Goal: Register for event/course

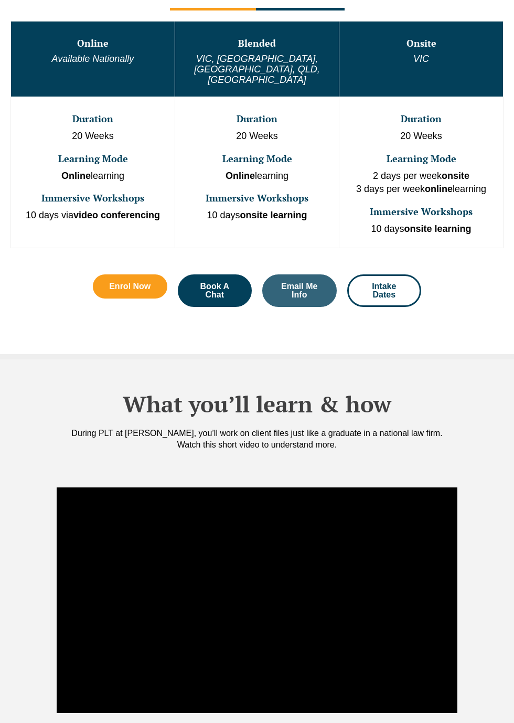
scroll to position [393, 0]
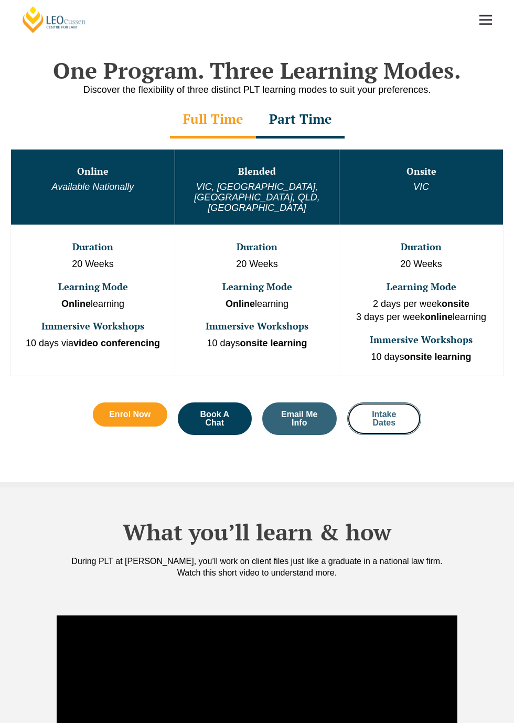
click at [385, 410] on span "Intake Dates" at bounding box center [385, 418] width 46 height 17
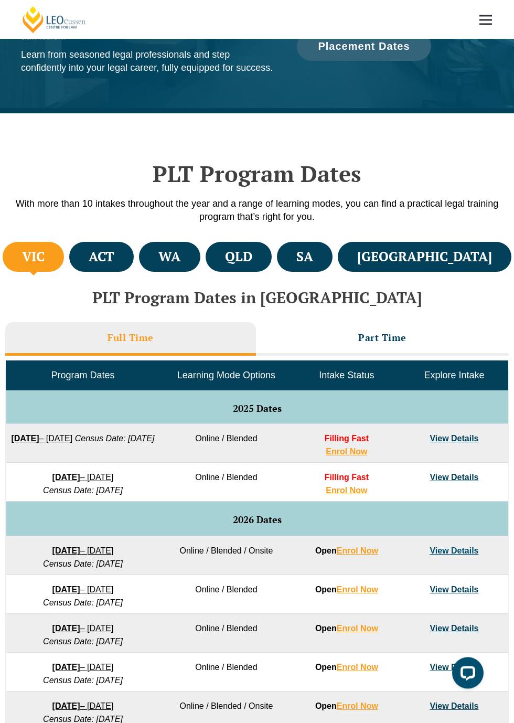
click at [181, 251] on h4 "WA" at bounding box center [169, 256] width 22 height 17
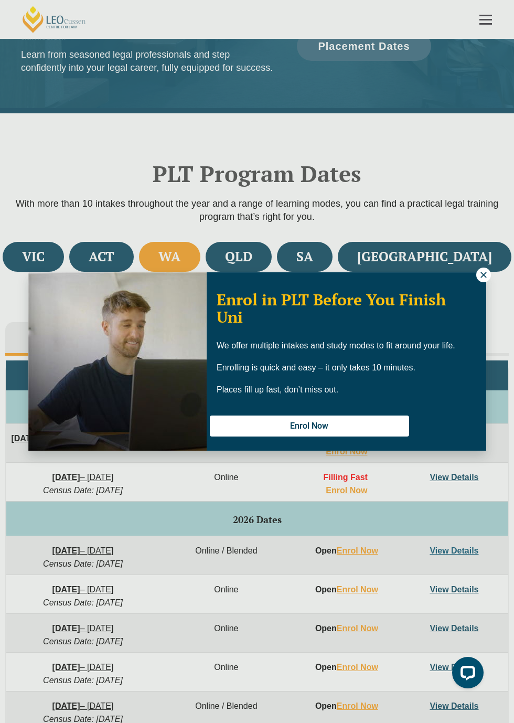
click at [486, 278] on icon at bounding box center [484, 275] width 6 height 6
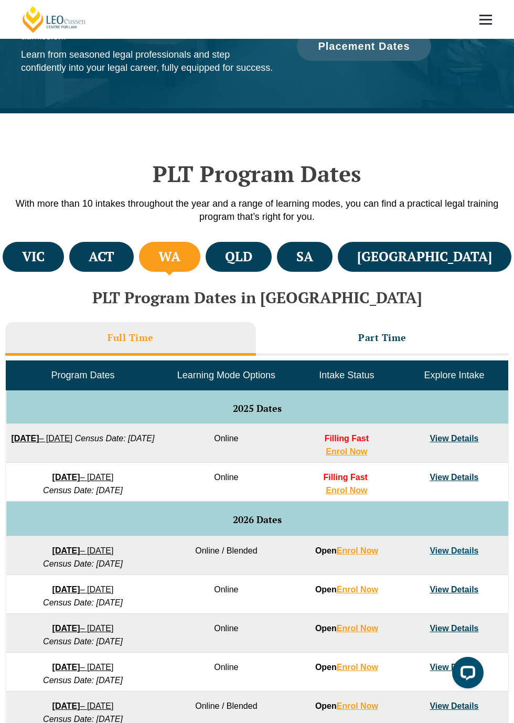
click at [419, 345] on li "Part Time" at bounding box center [382, 339] width 253 height 34
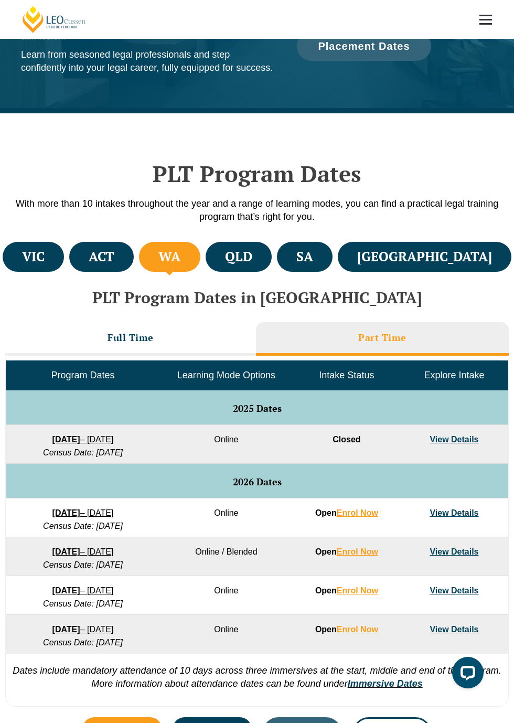
click at [114, 340] on h3 "Full Time" at bounding box center [131, 338] width 46 height 12
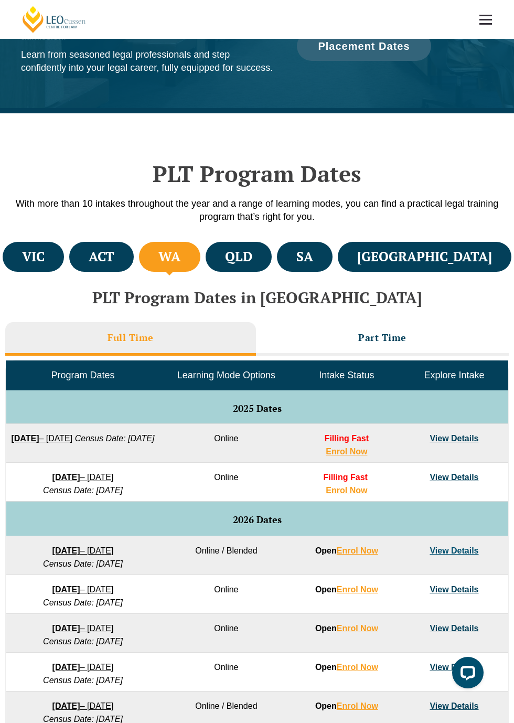
click at [406, 341] on h3 "Part Time" at bounding box center [382, 338] width 48 height 12
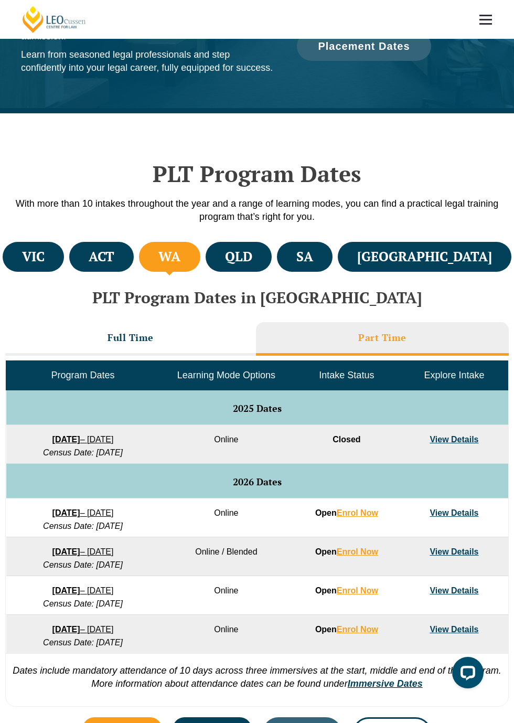
click at [92, 344] on li "Full Time" at bounding box center [130, 339] width 251 height 34
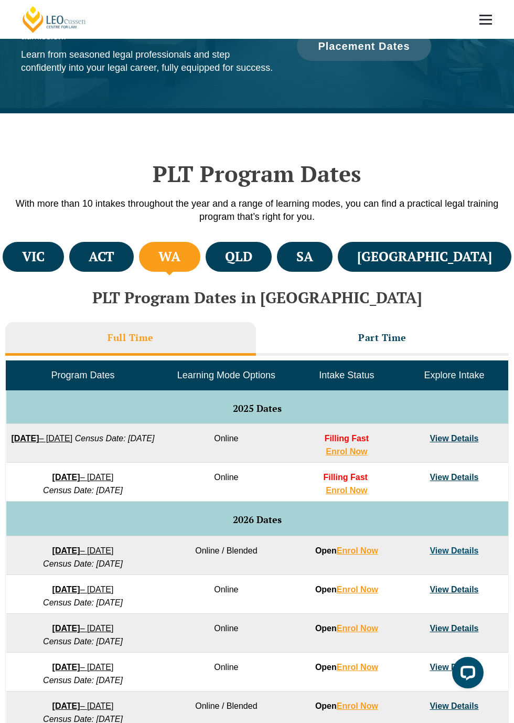
click at [108, 343] on h3 "Full Time" at bounding box center [131, 338] width 46 height 12
click at [421, 345] on li "Part Time" at bounding box center [382, 339] width 253 height 34
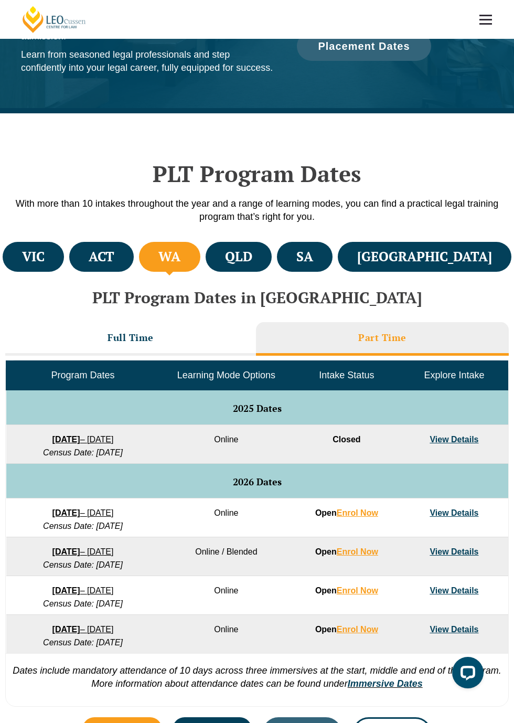
click at [121, 344] on h3 "Full Time" at bounding box center [131, 338] width 46 height 12
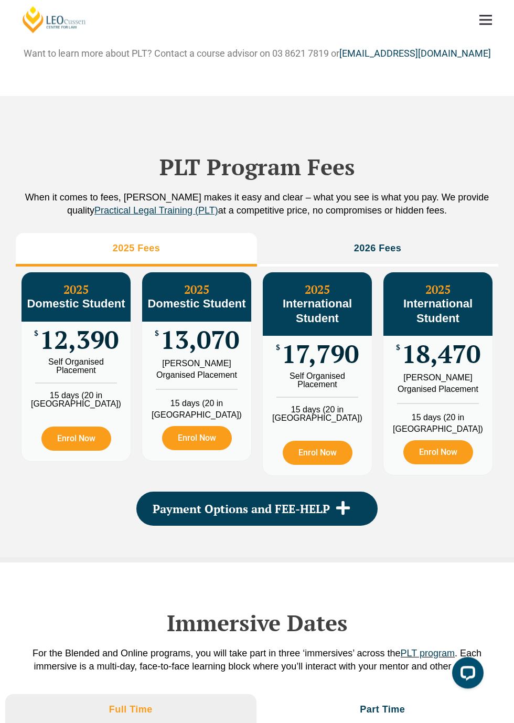
scroll to position [1027, 0]
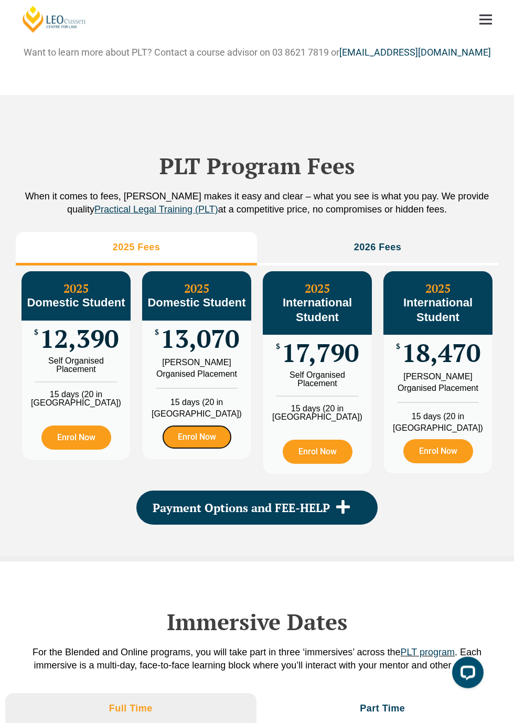
click at [186, 439] on link "Enrol Now" at bounding box center [197, 437] width 70 height 24
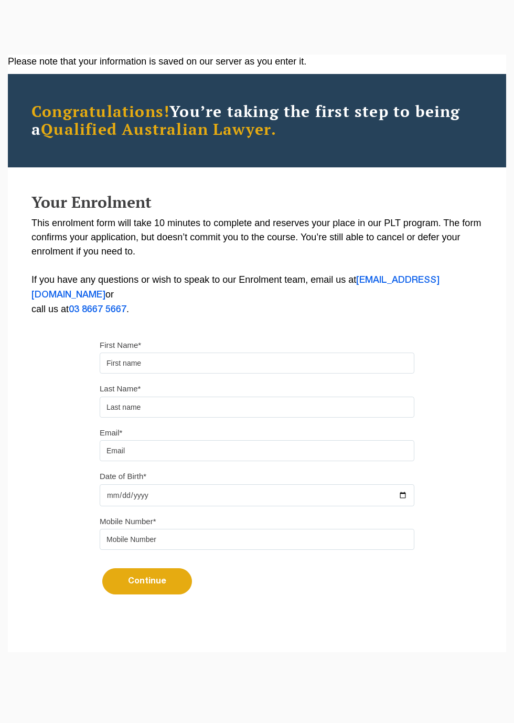
click at [162, 354] on input "First Name*" at bounding box center [257, 363] width 315 height 21
click at [134, 341] on label "First Name*" at bounding box center [120, 345] width 41 height 10
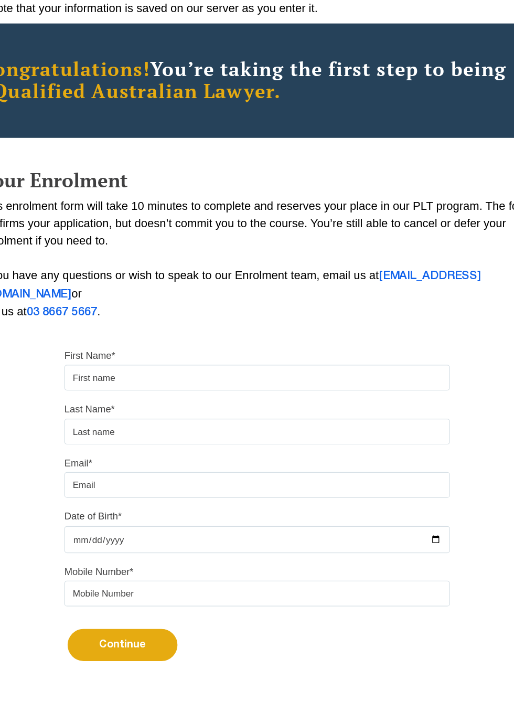
click at [131, 371] on input "First Name*" at bounding box center [257, 363] width 315 height 21
type input "Peter"
click at [119, 412] on input "text" at bounding box center [257, 407] width 315 height 21
type input "golding"
click at [120, 460] on input "Email*" at bounding box center [257, 450] width 315 height 21
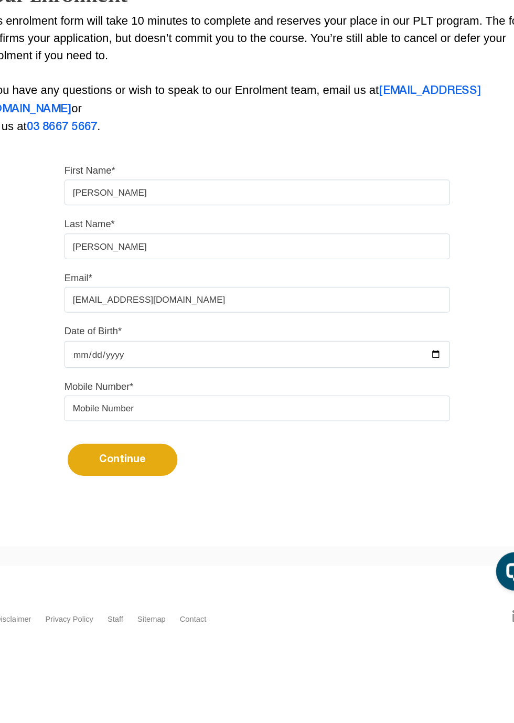
type input "pgcisco0@gmail.com"
click at [111, 503] on input "Date of Birth*" at bounding box center [257, 495] width 315 height 22
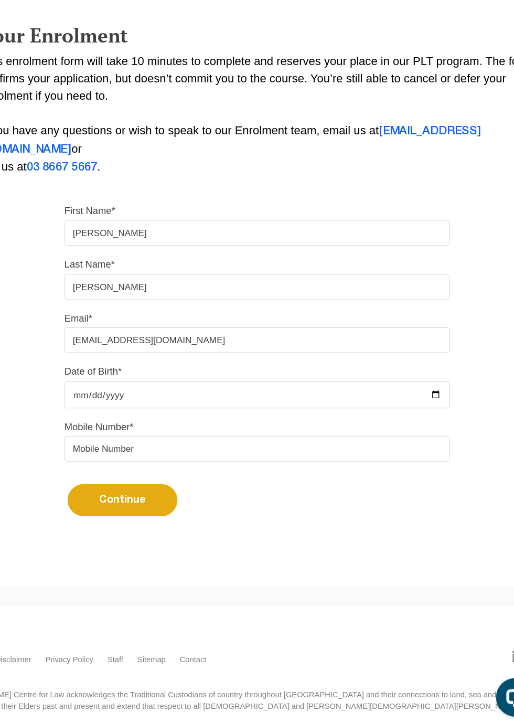
type input "2025-08-18"
click at [119, 430] on input "2025-08-18" at bounding box center [257, 426] width 315 height 22
click at [415, 437] on input "Date of Birth*" at bounding box center [257, 426] width 315 height 22
type input "1964-11-20"
click at [115, 476] on input "tel" at bounding box center [257, 469] width 315 height 21
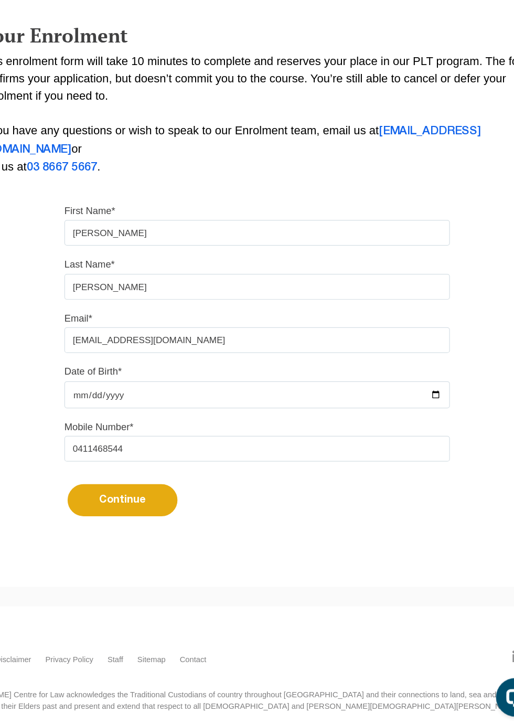
type input "0411468544"
click at [132, 520] on button "Continue" at bounding box center [147, 511] width 90 height 26
select select
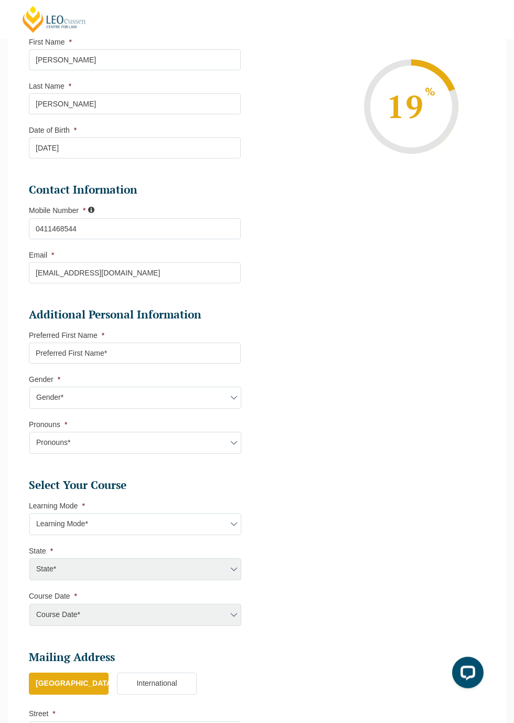
scroll to position [194, 0]
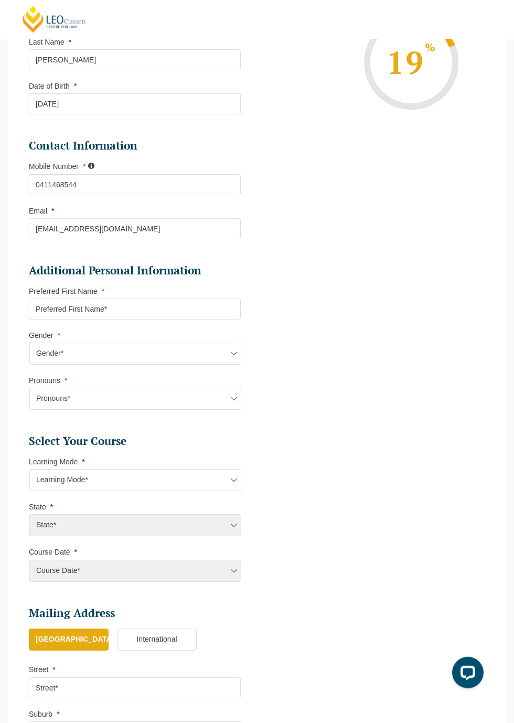
click at [34, 339] on label "Gender *" at bounding box center [44, 335] width 31 height 8
click at [34, 343] on select "Gender* Male Female Nonbinary Intersex Prefer not to disclose Other" at bounding box center [135, 354] width 212 height 22
click at [69, 365] on select "Gender* Male Female Nonbinary Intersex Prefer not to disclose Other" at bounding box center [135, 354] width 212 height 22
select select "Male"
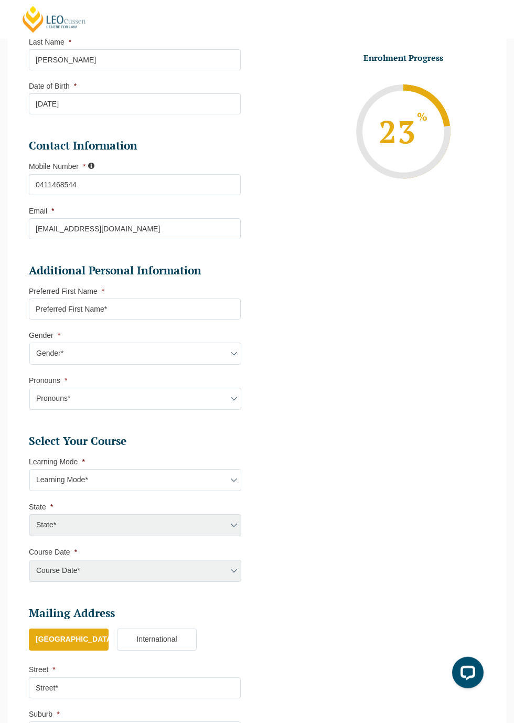
click at [54, 409] on select "Pronouns* She/Her/Hers He/Him/His They/Them/Theirs Other Prefer not to disclose" at bounding box center [135, 399] width 212 height 22
click at [50, 404] on select "Pronouns* She/Her/Hers He/Him/His They/Them/Theirs Other Prefer not to disclose" at bounding box center [135, 399] width 212 height 22
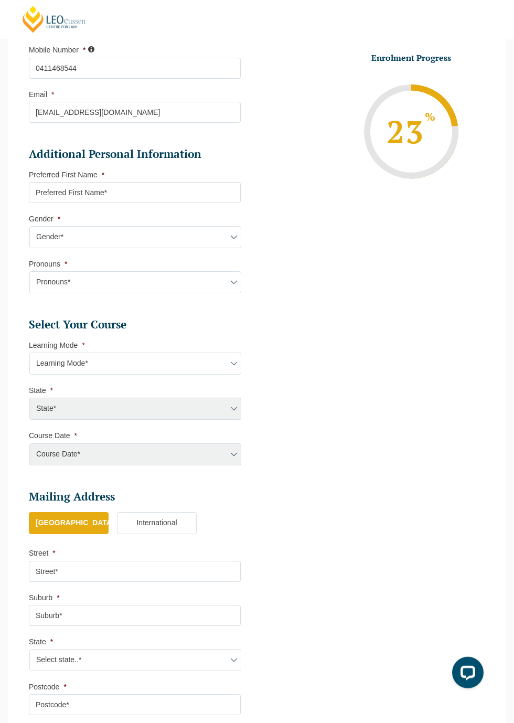
scroll to position [316, 0]
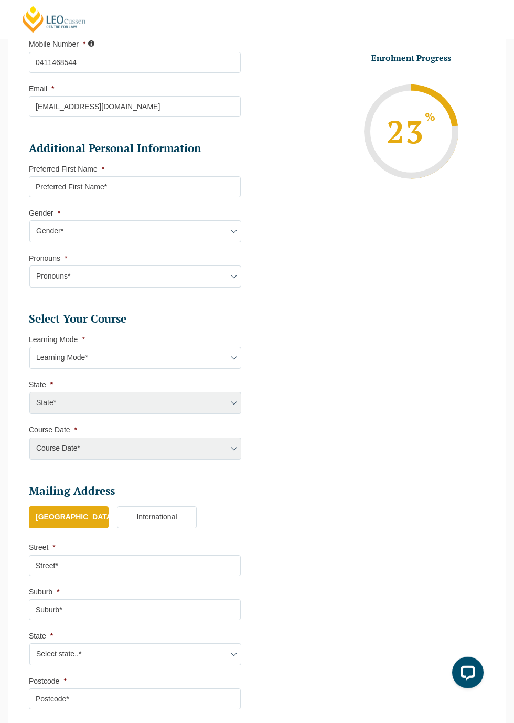
click at [67, 367] on select "Learning Mode* Online Full Time Learning Online Part Time Learning Blended Full…" at bounding box center [135, 358] width 212 height 22
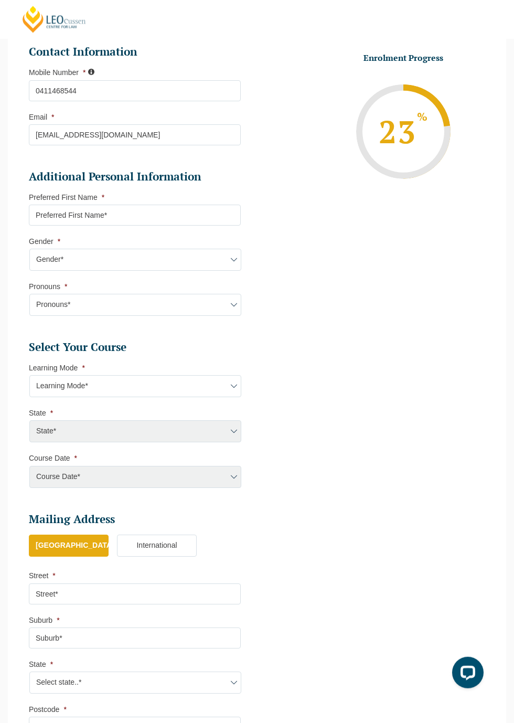
scroll to position [277, 0]
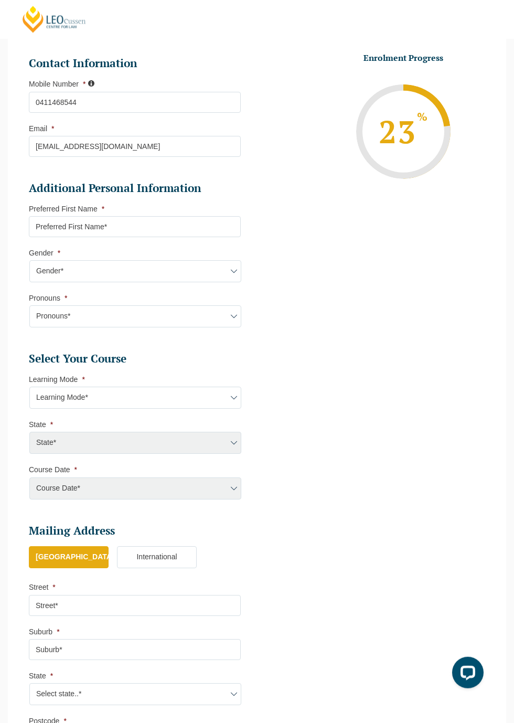
click at [43, 406] on select "Learning Mode* Online Full Time Learning Online Part Time Learning Blended Full…" at bounding box center [135, 398] width 212 height 22
select select "Online Full Time Learning"
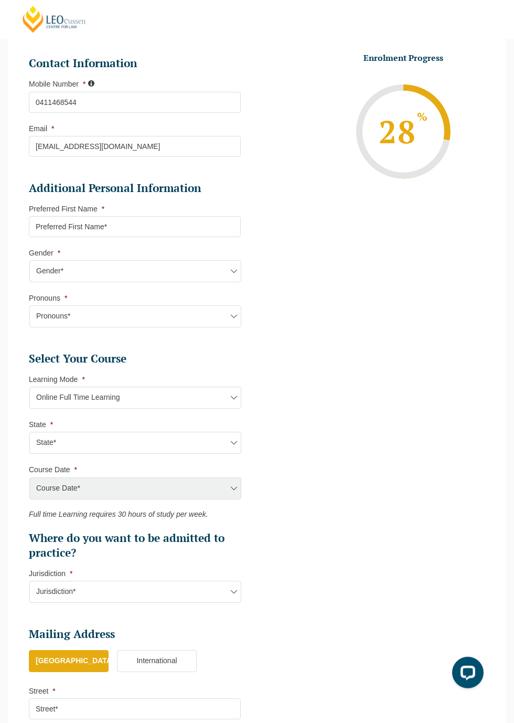
click at [52, 448] on select "State* National (ACT/NSW, VIC, QLD, SA, WA)" at bounding box center [135, 443] width 212 height 22
select select "National (ACT/NSW, VIC, QLD, SA, WA)"
click at [52, 488] on select "Course Date* September 2025 (22-Sep-2025 to 20-Feb-2026) December 2025 (08-Dec-…" at bounding box center [135, 488] width 212 height 22
select select "September 2025 (22-Sep-2025 to 20-Feb-2026)"
type input "Intake 10 September 2025 FT"
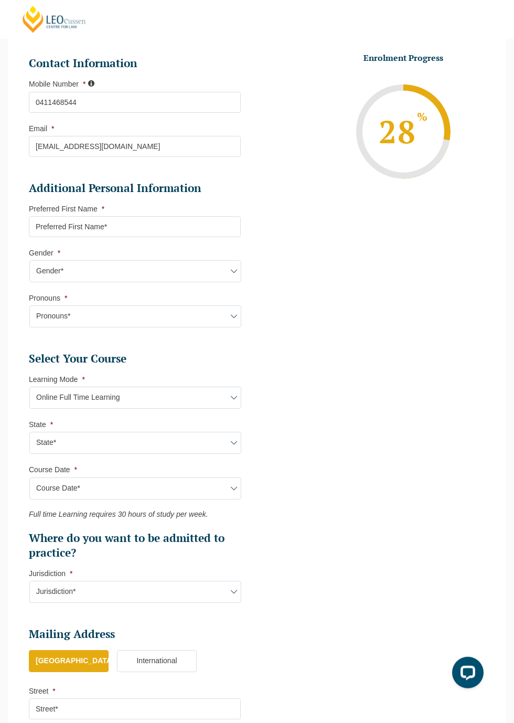
type input "Practical Legal Training (NAT)"
select select "NAT PLT (SEP) 2025 Full Time Online"
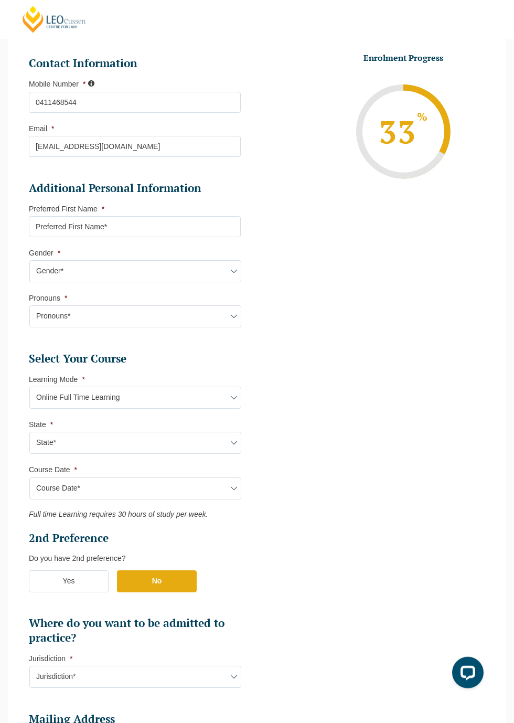
click at [50, 500] on select "Course Date* September 2025 (22-Sep-2025 to 20-Feb-2026) December 2025 (08-Dec-…" at bounding box center [135, 488] width 212 height 22
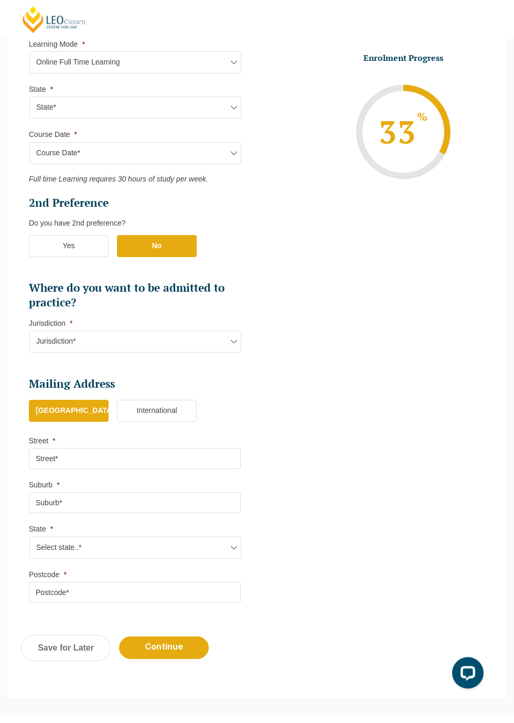
scroll to position [618, 0]
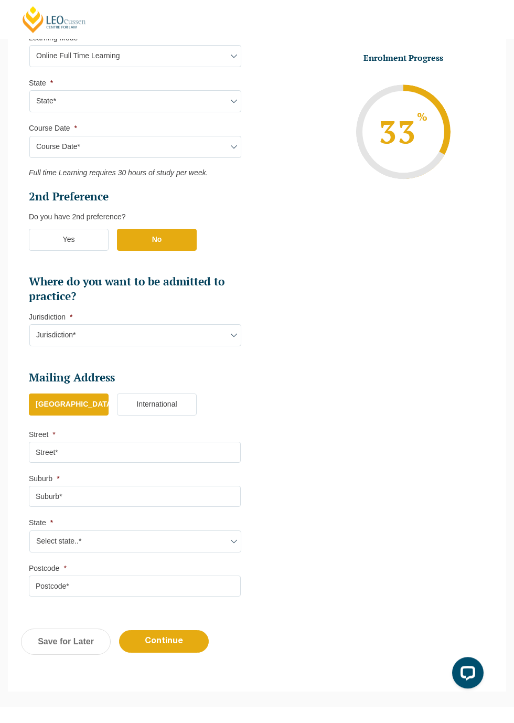
click at [51, 335] on select "Jurisdiction* VIC ACT/NSW SA WA QLD" at bounding box center [135, 335] width 212 height 22
select select "WA"
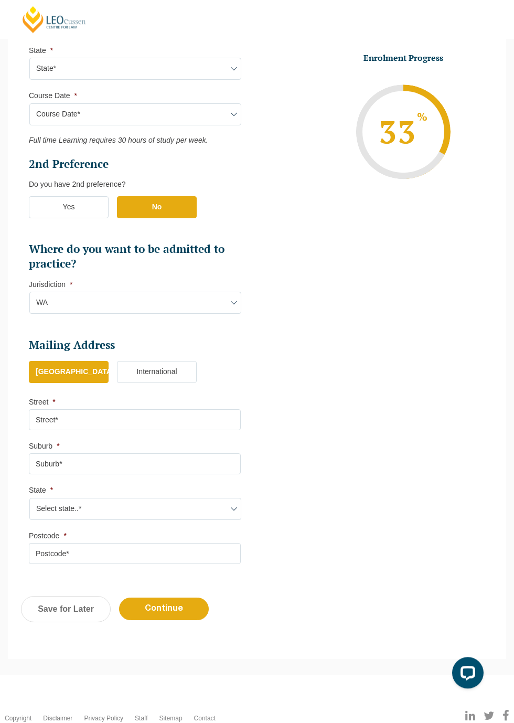
scroll to position [690, 0]
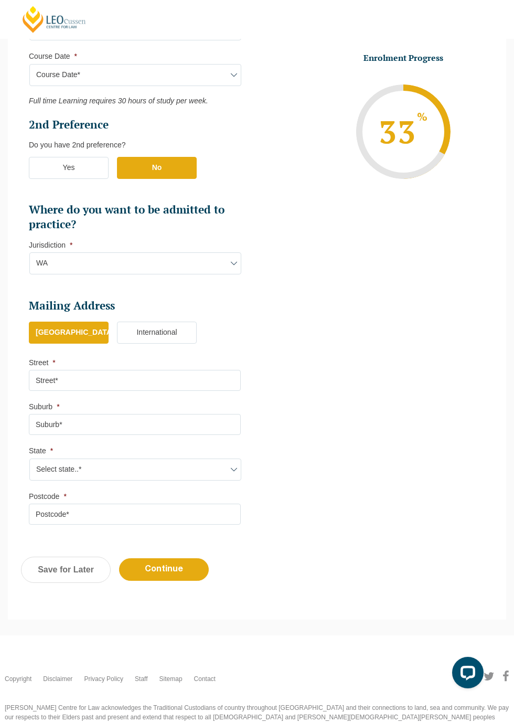
click at [59, 383] on input "Street *" at bounding box center [135, 380] width 212 height 21
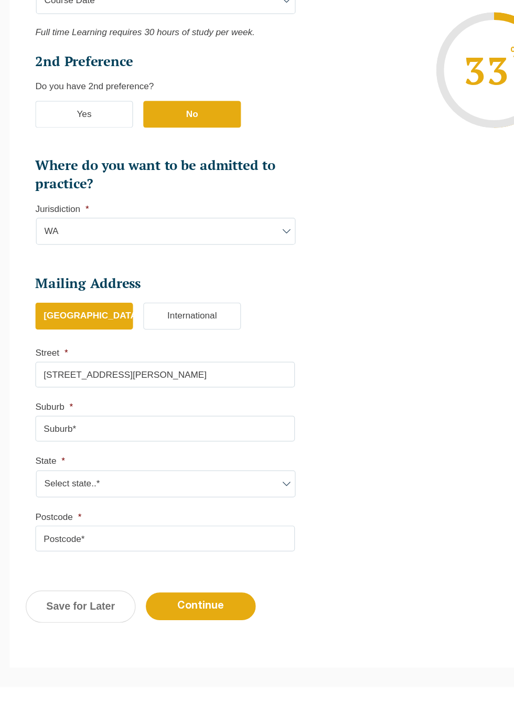
type input "1/39 sheldrake way"
click at [49, 429] on input "Suburb *" at bounding box center [135, 424] width 212 height 21
type input "willetton"
click at [47, 474] on select "Select state..* VIC WA QLD SA NSW NT ACT TAS" at bounding box center [135, 470] width 212 height 22
select select "WA"
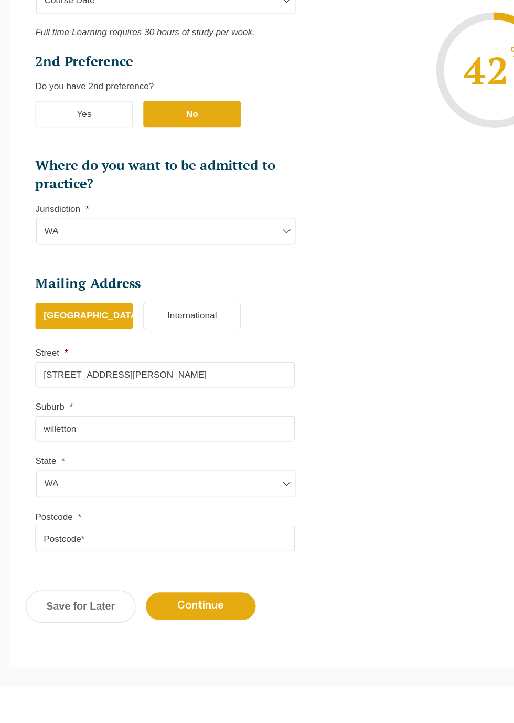
click at [50, 521] on input "Postcode *" at bounding box center [135, 514] width 212 height 21
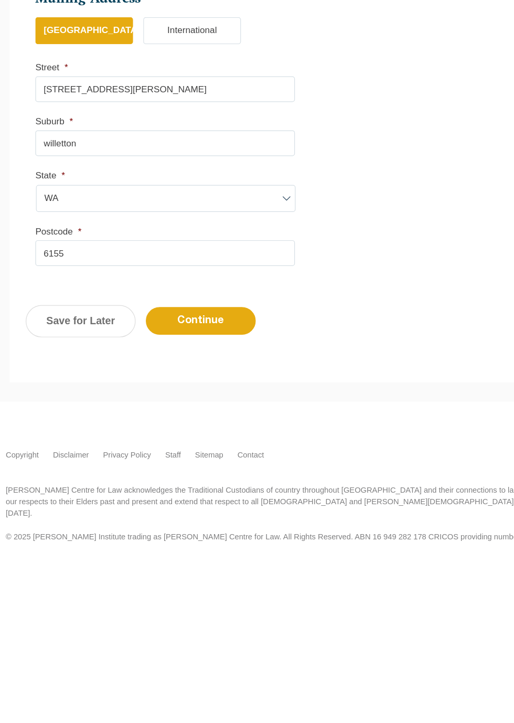
type input "6155"
click at [152, 538] on input "Continue" at bounding box center [164, 533] width 90 height 23
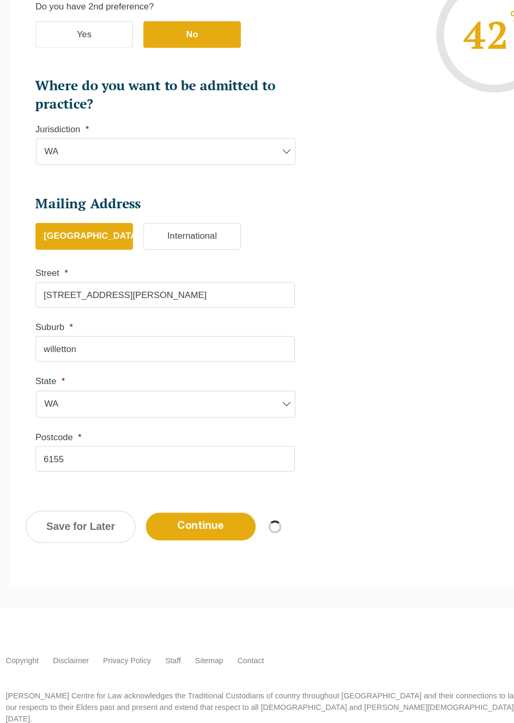
select select "Online Full Time Learning"
select select "National (ACT/NSW, VIC, QLD, SA, WA)"
select select
select select "September 2025 (22-Sep-2025 to 20-Feb-2026)"
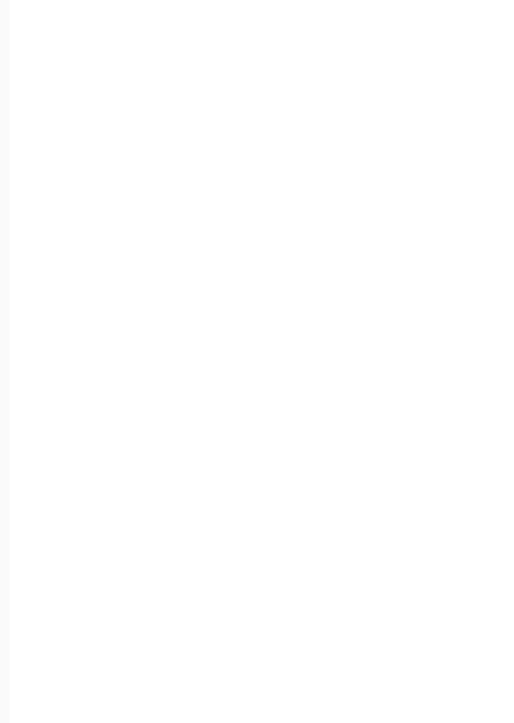
scroll to position [0, 0]
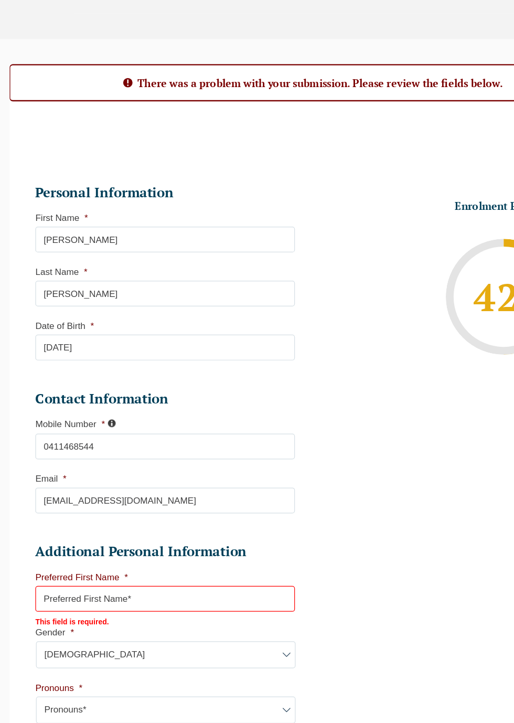
click at [59, 574] on input "Preferred First Name *" at bounding box center [135, 565] width 212 height 21
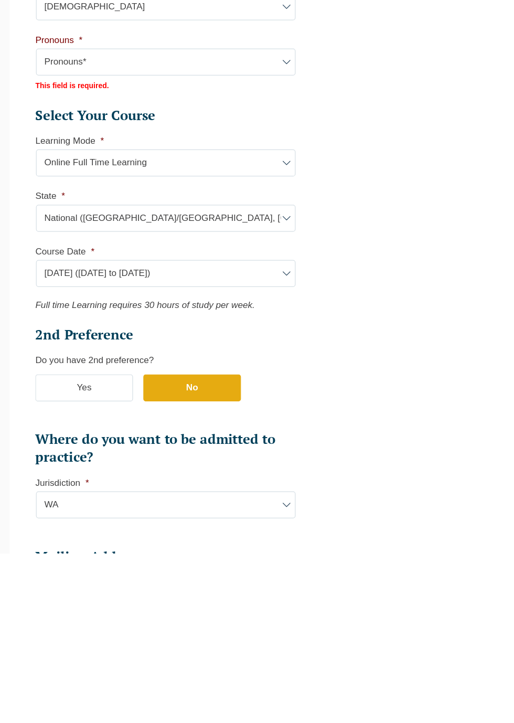
scroll to position [334, 0]
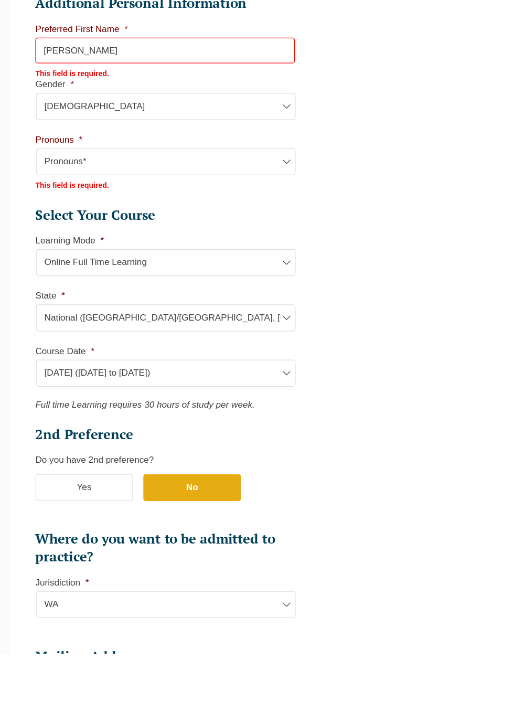
type input "Peter"
click at [54, 326] on select "Pronouns* She/Her/Hers He/Him/His They/Them/Theirs Other Prefer not to disclose" at bounding box center [135, 322] width 212 height 22
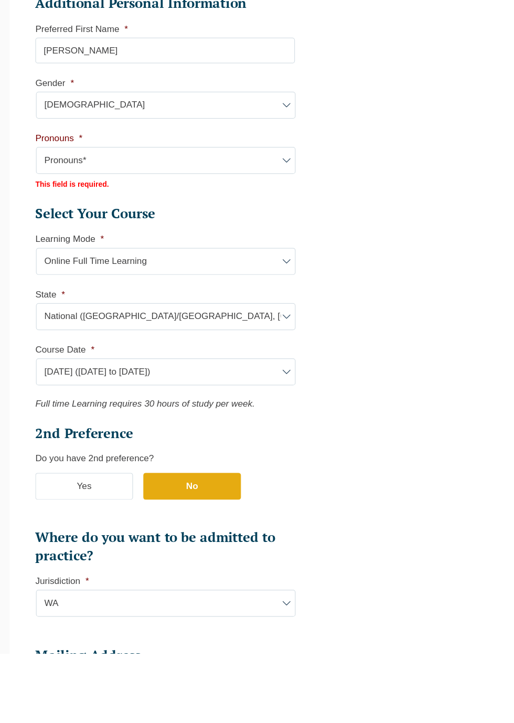
select select "He/Him/His"
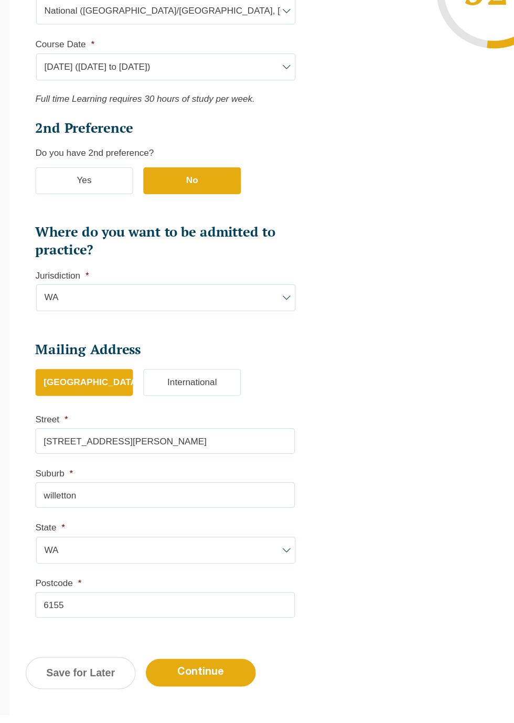
scroll to position [752, 0]
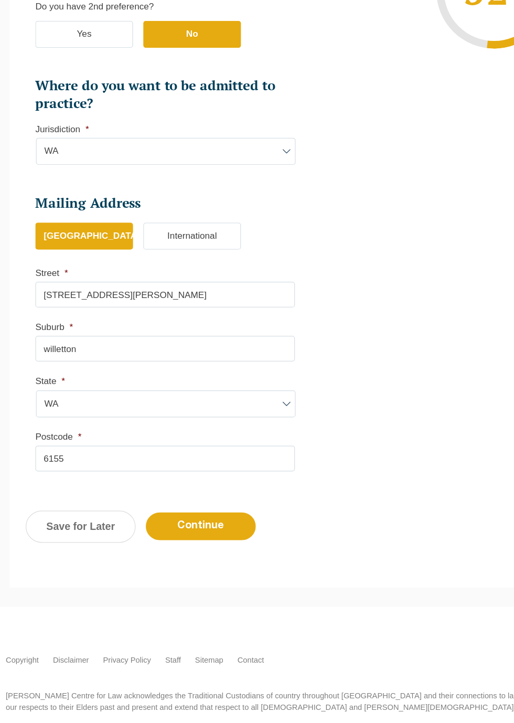
click at [159, 580] on input "Continue" at bounding box center [164, 569] width 90 height 23
select select
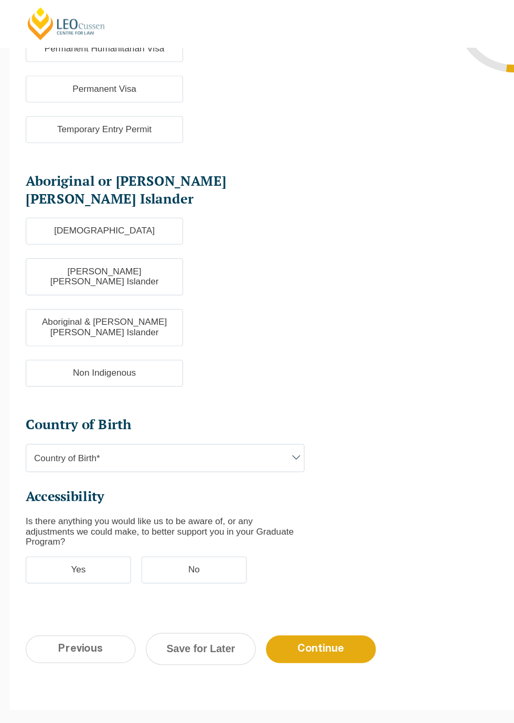
scroll to position [71, 0]
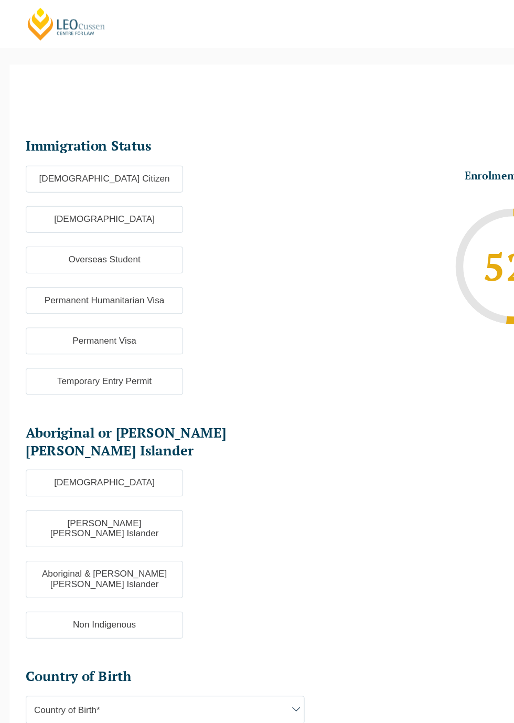
click at [63, 141] on label "Australian Citizen" at bounding box center [85, 146] width 129 height 22
click at [0, 0] on input "Australian Citizen" at bounding box center [0, 0] width 0 height 0
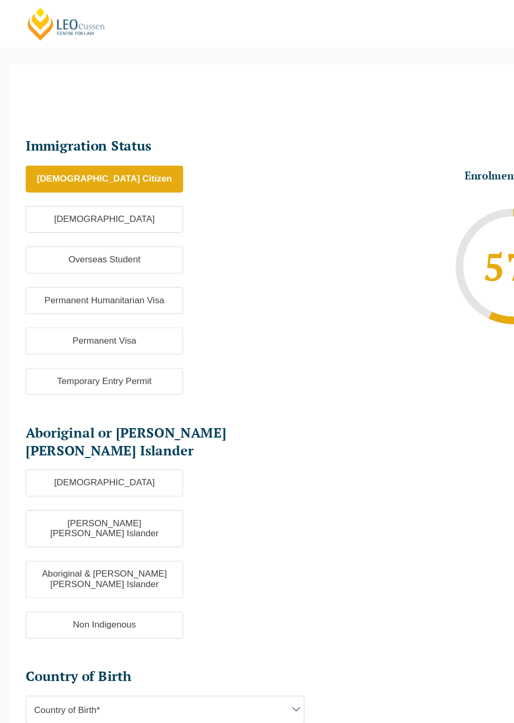
scroll to position [0, 0]
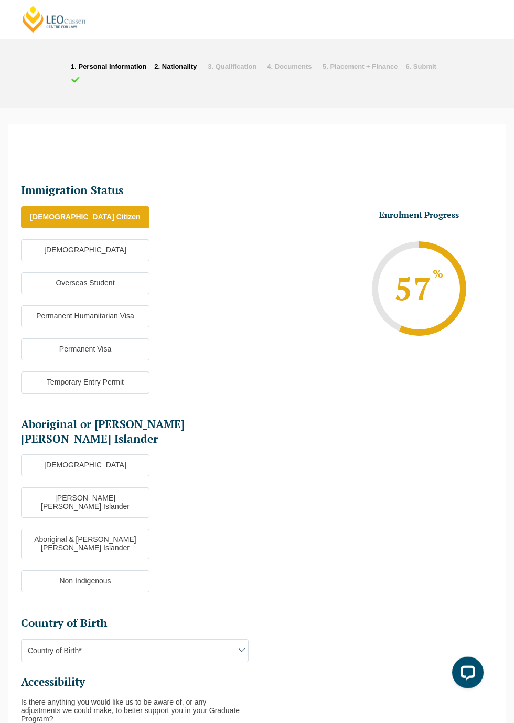
click at [60, 570] on label "Non Indigenous" at bounding box center [85, 581] width 129 height 22
click at [66, 570] on label "Non Indigenous" at bounding box center [85, 581] width 129 height 22
click at [81, 570] on label "Non Indigenous" at bounding box center [85, 581] width 129 height 22
click at [0, 0] on input "Non Indigenous" at bounding box center [0, 0] width 0 height 0
click at [76, 640] on span "Country of Birth*" at bounding box center [135, 651] width 227 height 22
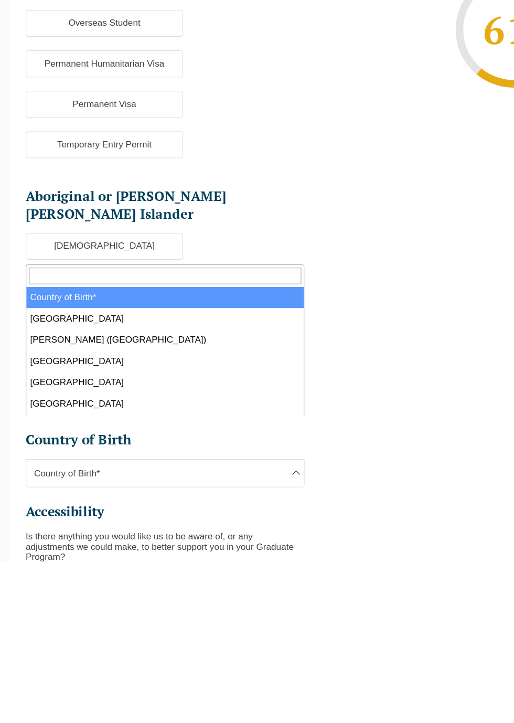
select select "Australia 1101"
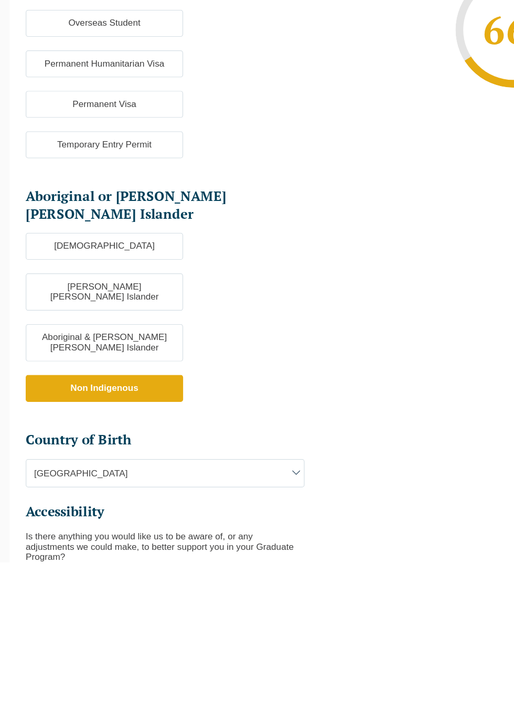
scroll to position [124, 0]
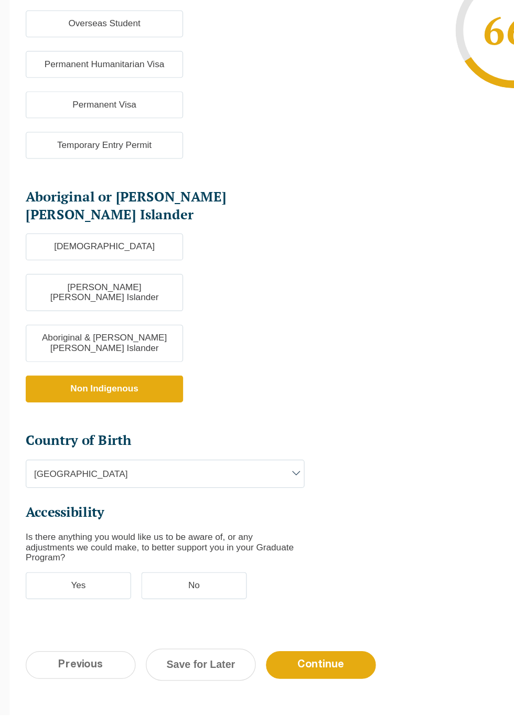
click at [155, 607] on label "No" at bounding box center [158, 618] width 86 height 22
click at [0, 0] on input "No" at bounding box center [0, 0] width 0 height 0
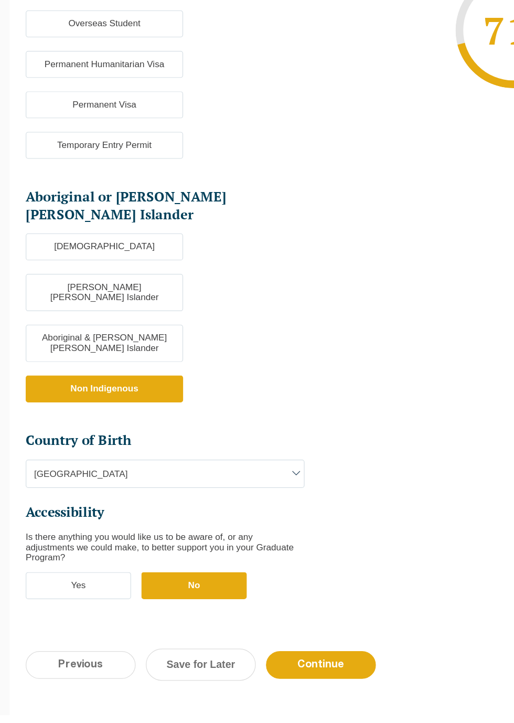
click at [264, 671] on input "Continue" at bounding box center [262, 682] width 90 height 23
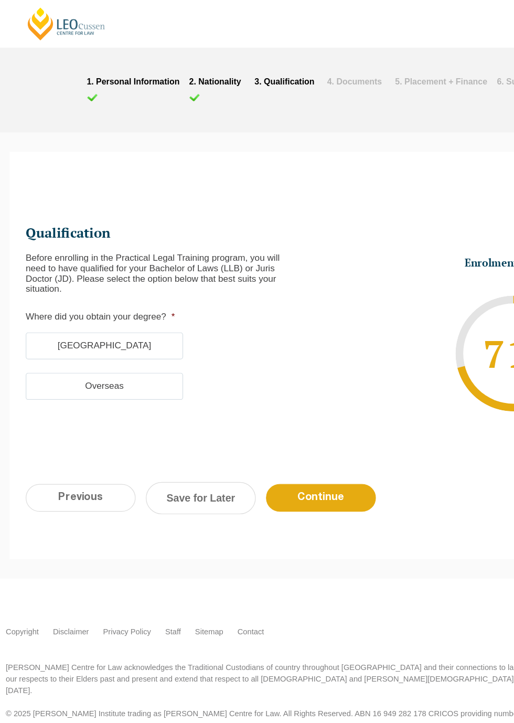
scroll to position [0, 0]
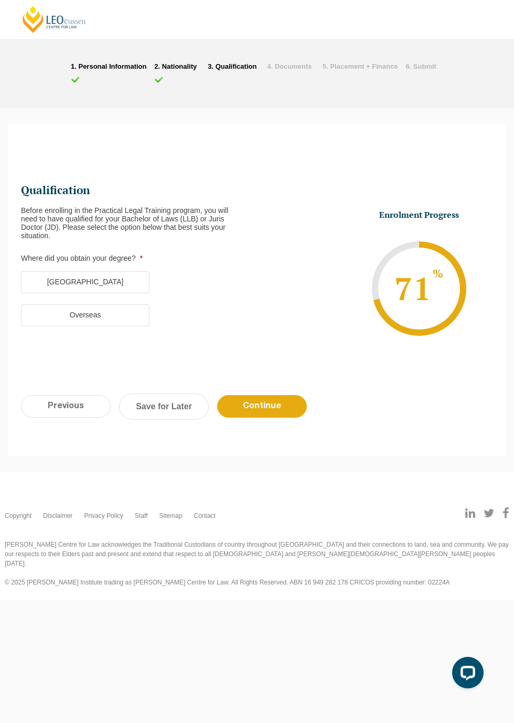
click at [79, 283] on label "Australia" at bounding box center [85, 282] width 129 height 22
click at [0, 0] on input "Australia" at bounding box center [0, 0] width 0 height 0
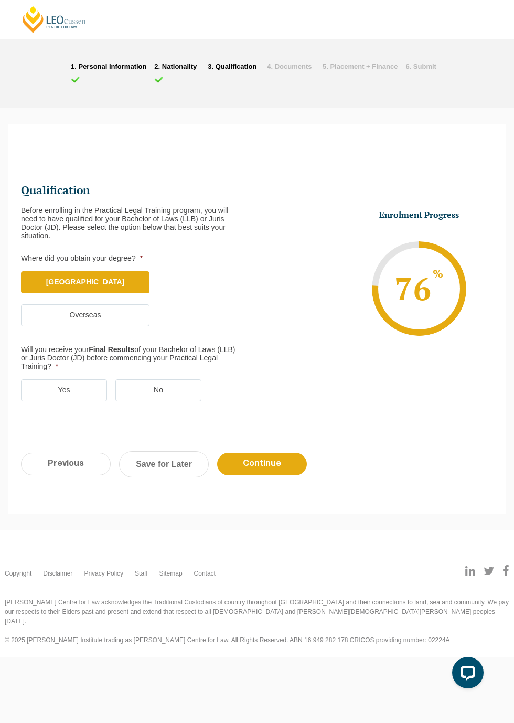
click at [58, 394] on label "Yes" at bounding box center [64, 390] width 86 height 22
click at [63, 386] on label "Yes" at bounding box center [64, 390] width 86 height 22
click at [0, 0] on input "Yes" at bounding box center [0, 0] width 0 height 0
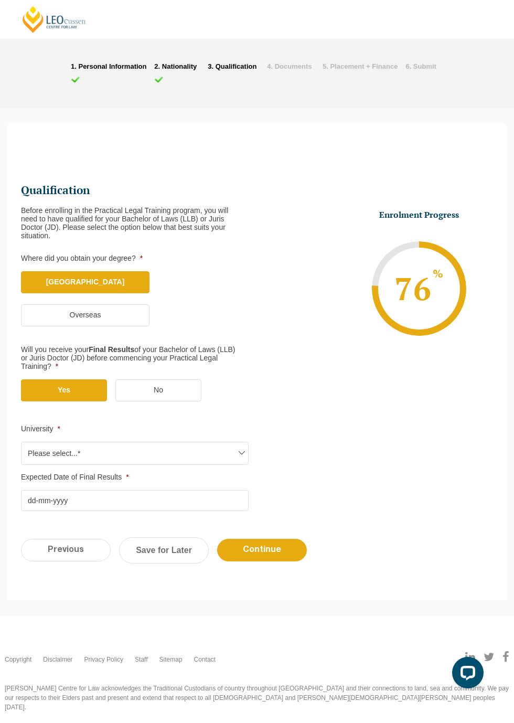
click at [49, 454] on span "Please select...*" at bounding box center [135, 453] width 227 height 22
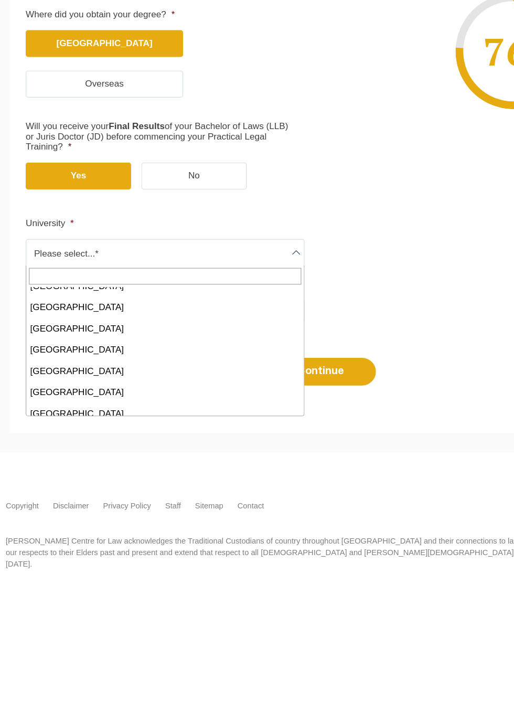
scroll to position [527, 0]
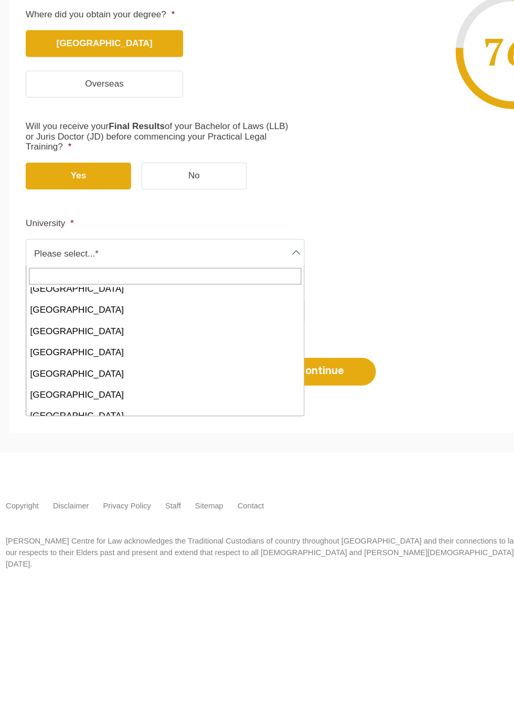
select select "University of Southern Queensland"
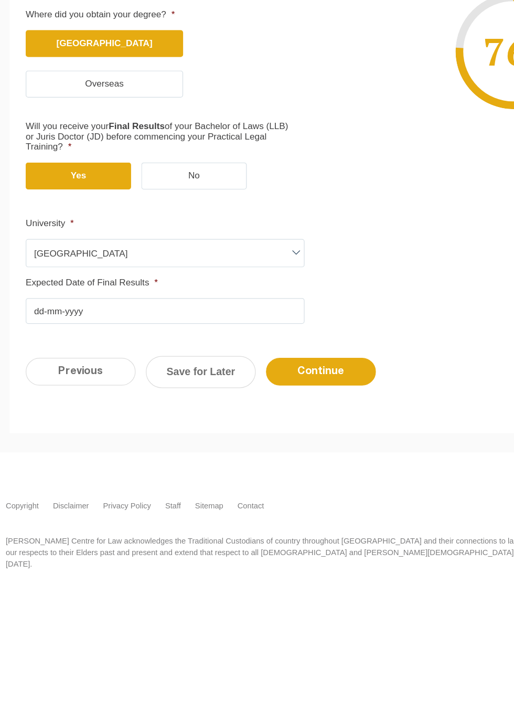
scroll to position [9, 0]
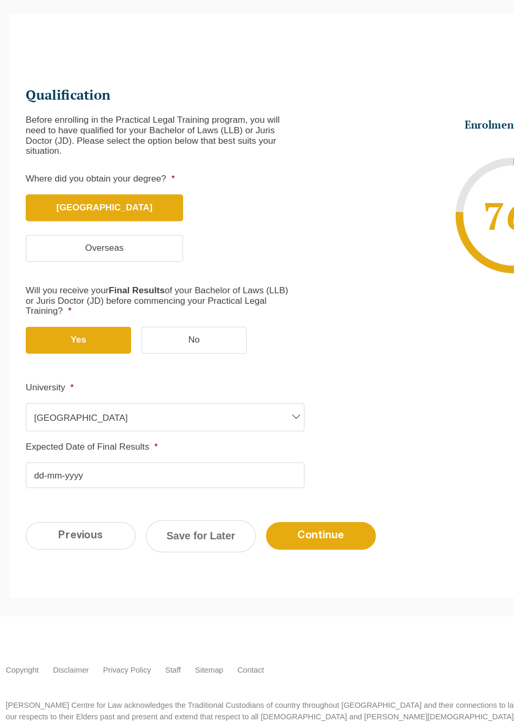
click at [38, 491] on input "Expected Date of Final Results *" at bounding box center [135, 491] width 228 height 21
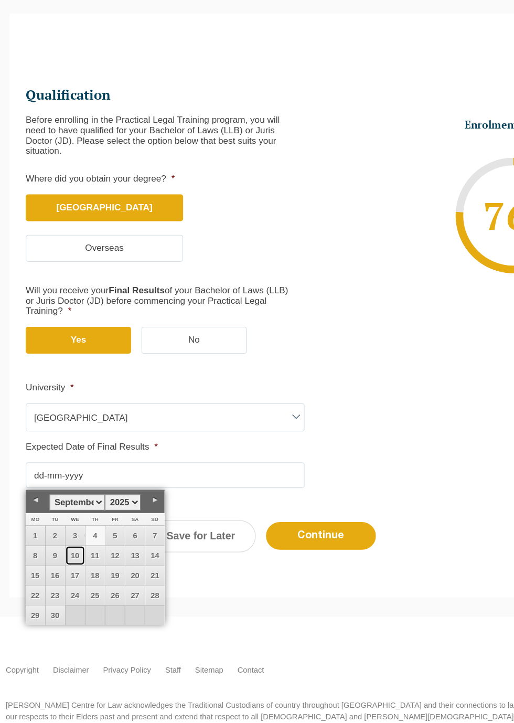
click at [62, 557] on link "10" at bounding box center [62, 557] width 16 height 16
type input "10-09-2025"
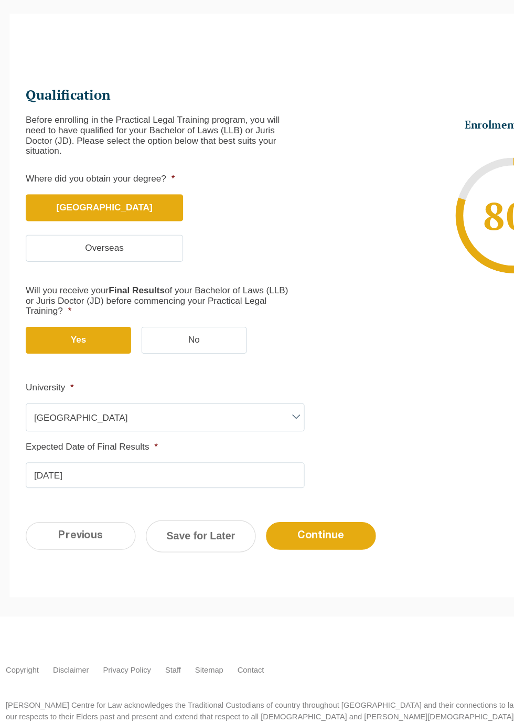
click at [261, 543] on input "Continue" at bounding box center [262, 540] width 90 height 23
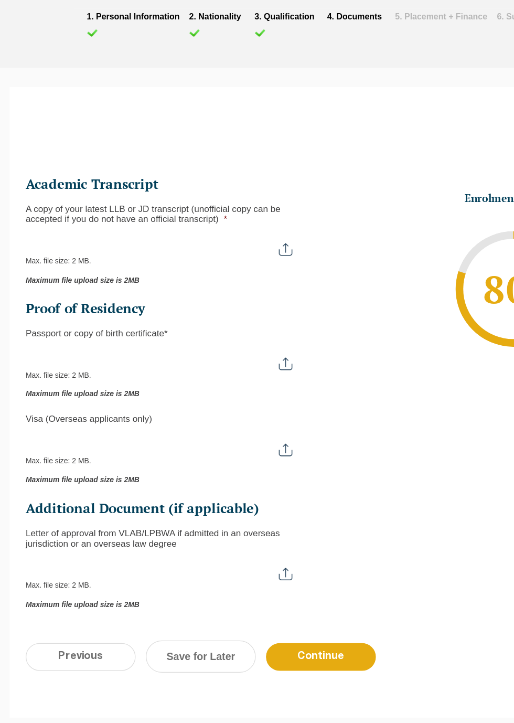
scroll to position [0, 0]
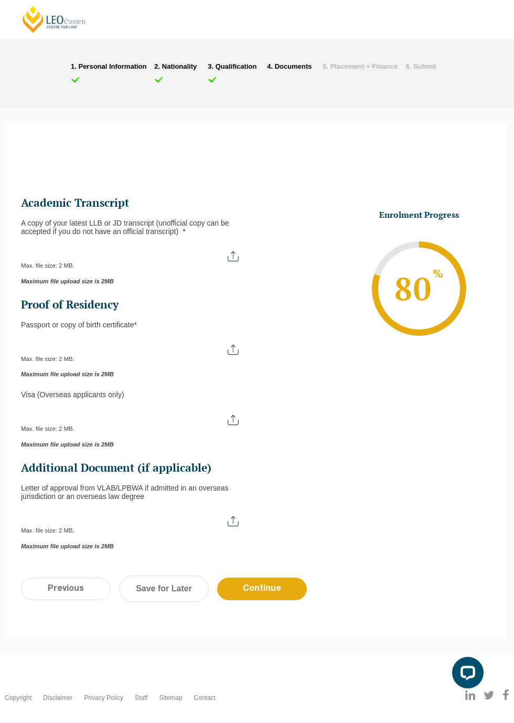
click at [268, 595] on input "Continue" at bounding box center [262, 589] width 90 height 23
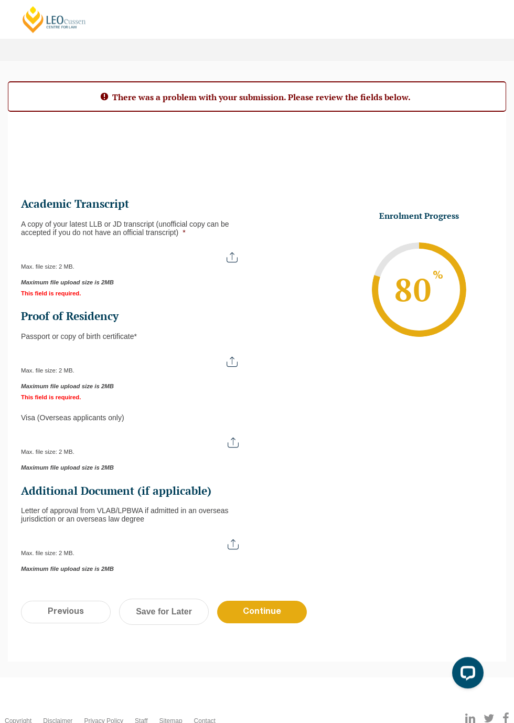
scroll to position [76, 0]
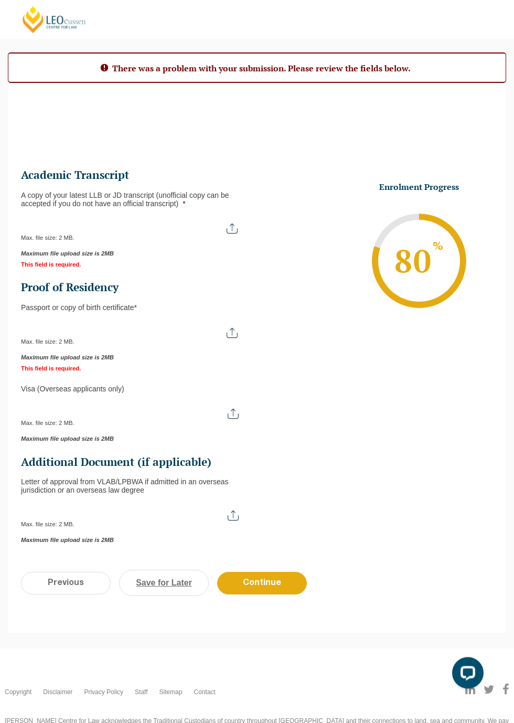
click at [153, 584] on link "Save for Later" at bounding box center [164, 583] width 90 height 26
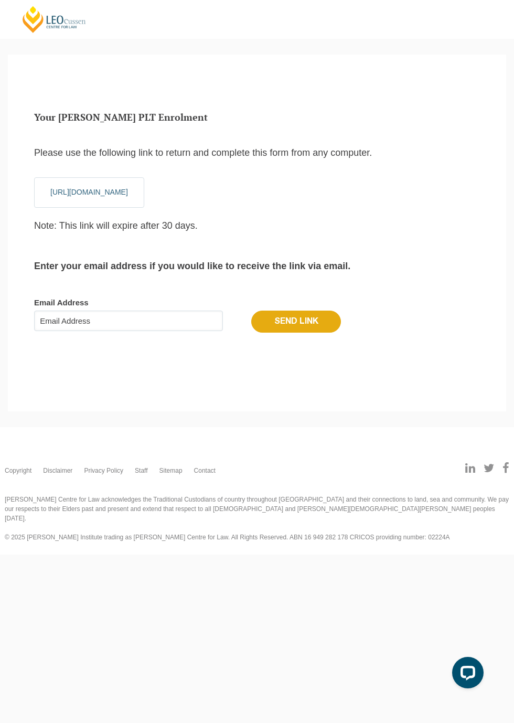
click at [72, 325] on input "Email Address" at bounding box center [128, 321] width 189 height 21
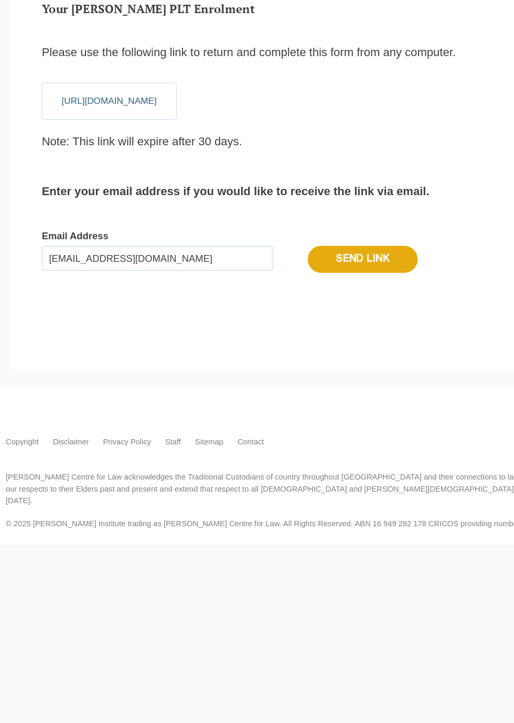
type input "pgcisco0@gmail.com"
click at [311, 333] on input "Send Link" at bounding box center [296, 322] width 90 height 22
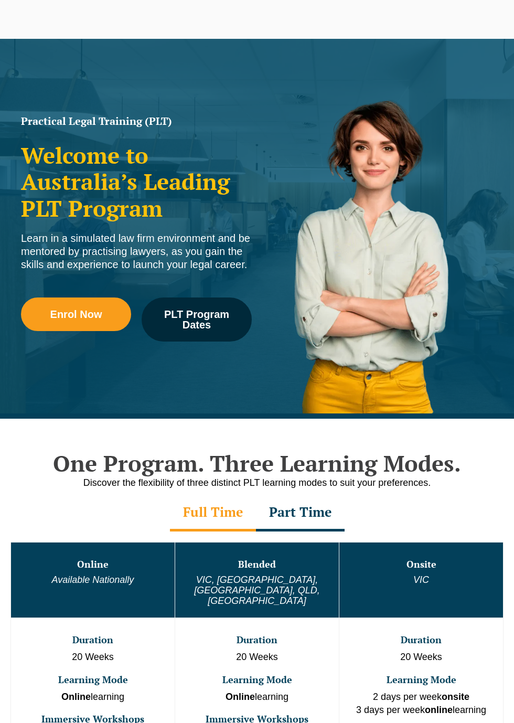
scroll to position [134, 0]
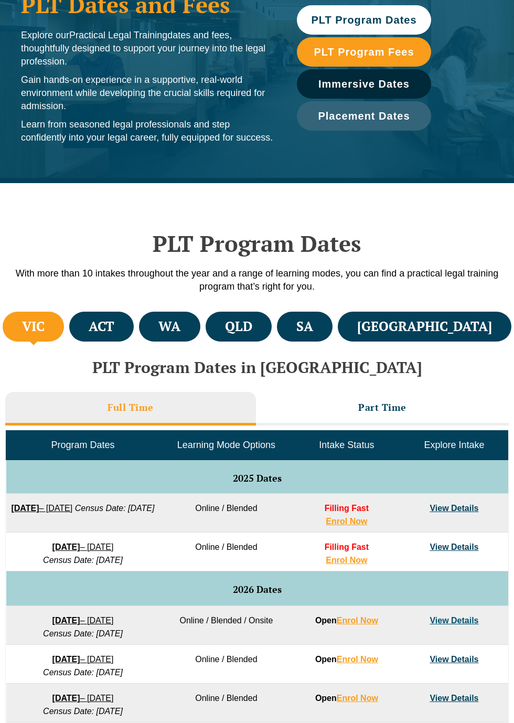
scroll to position [97, 0]
click at [181, 327] on h4 "WA" at bounding box center [169, 326] width 22 height 17
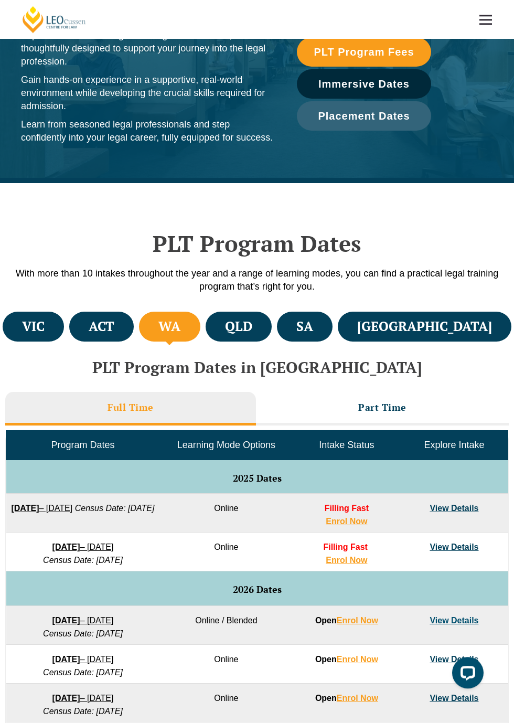
scroll to position [0, 0]
click at [31, 335] on h4 "VIC" at bounding box center [33, 326] width 23 height 17
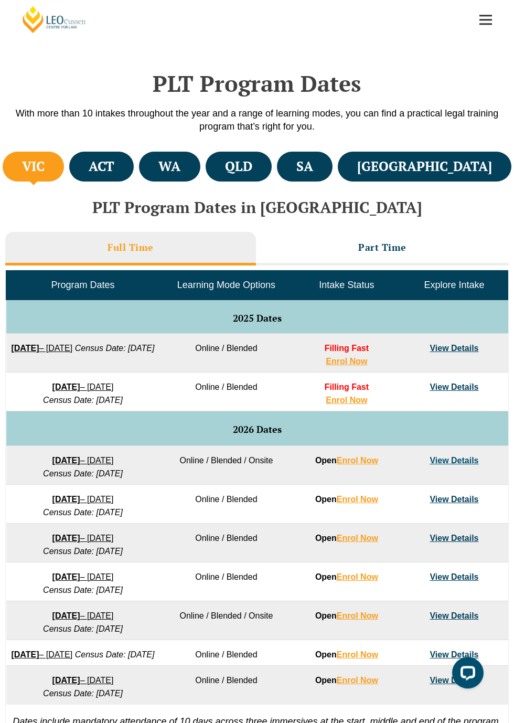
scroll to position [266, 0]
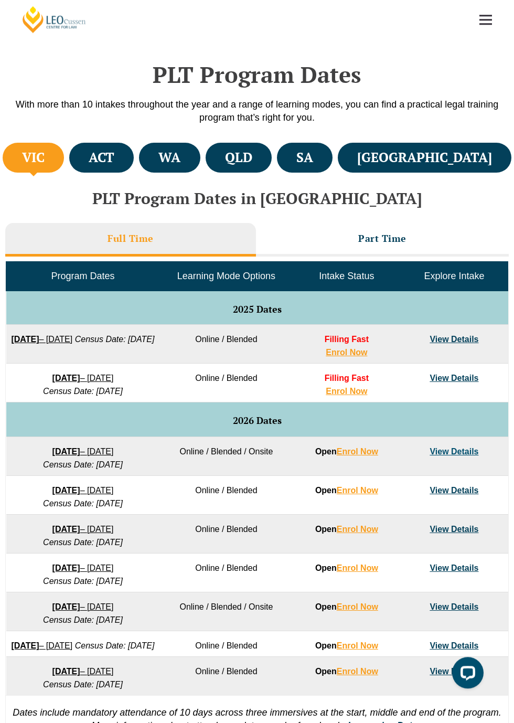
click at [181, 156] on h4 "WA" at bounding box center [169, 157] width 22 height 17
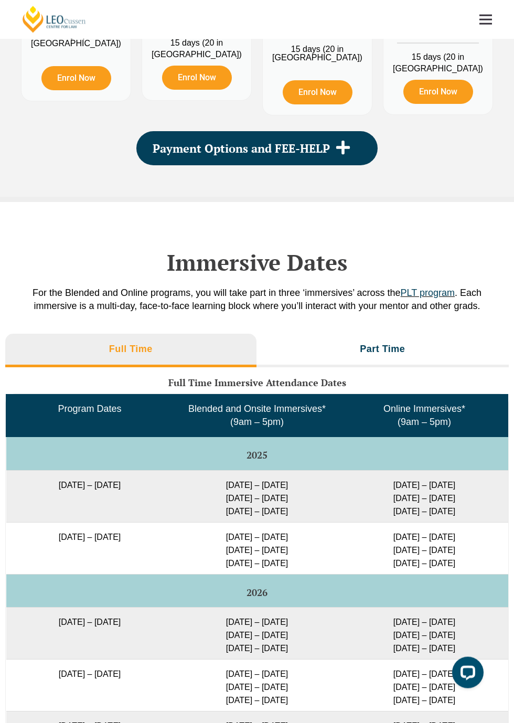
scroll to position [1376, 0]
